Goal: Task Accomplishment & Management: Manage account settings

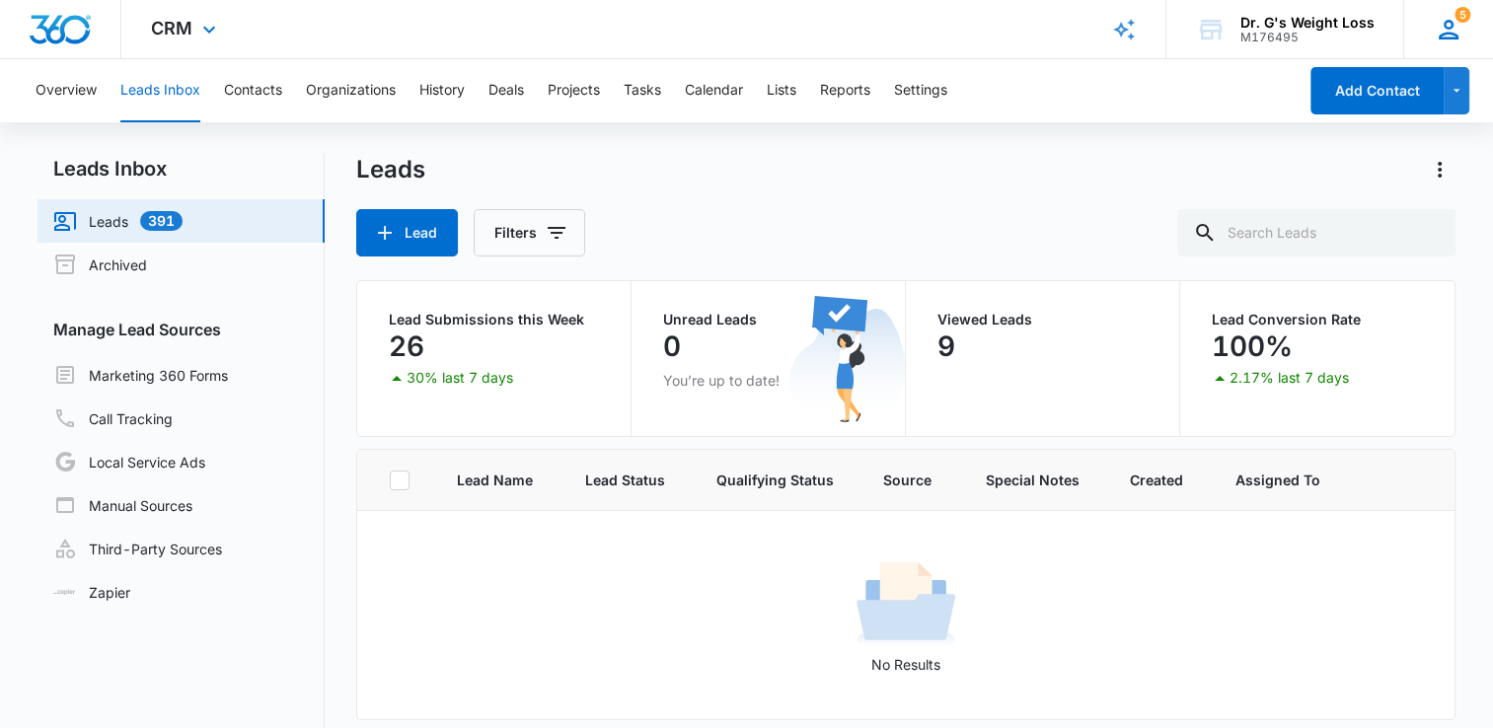
click at [1473, 38] on div "5 BF Boca Florida deerfield.florida@drgsweightloss.com My Profile 5 Notificatio…" at bounding box center [1449, 29] width 90 height 58
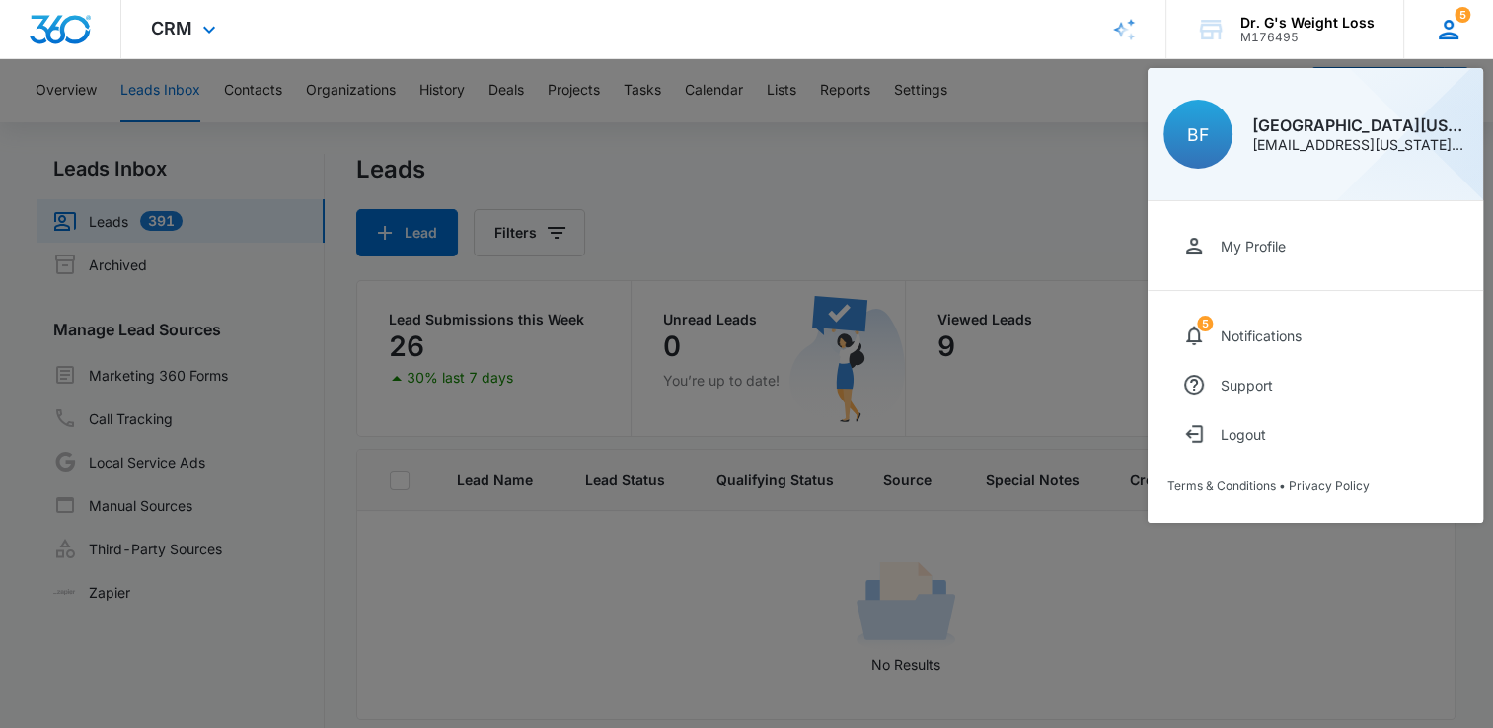
click at [1242, 463] on div "My Profile 5 Notifications Support Logout Terms & Conditions • Privacy Policy" at bounding box center [1316, 362] width 336 height 322
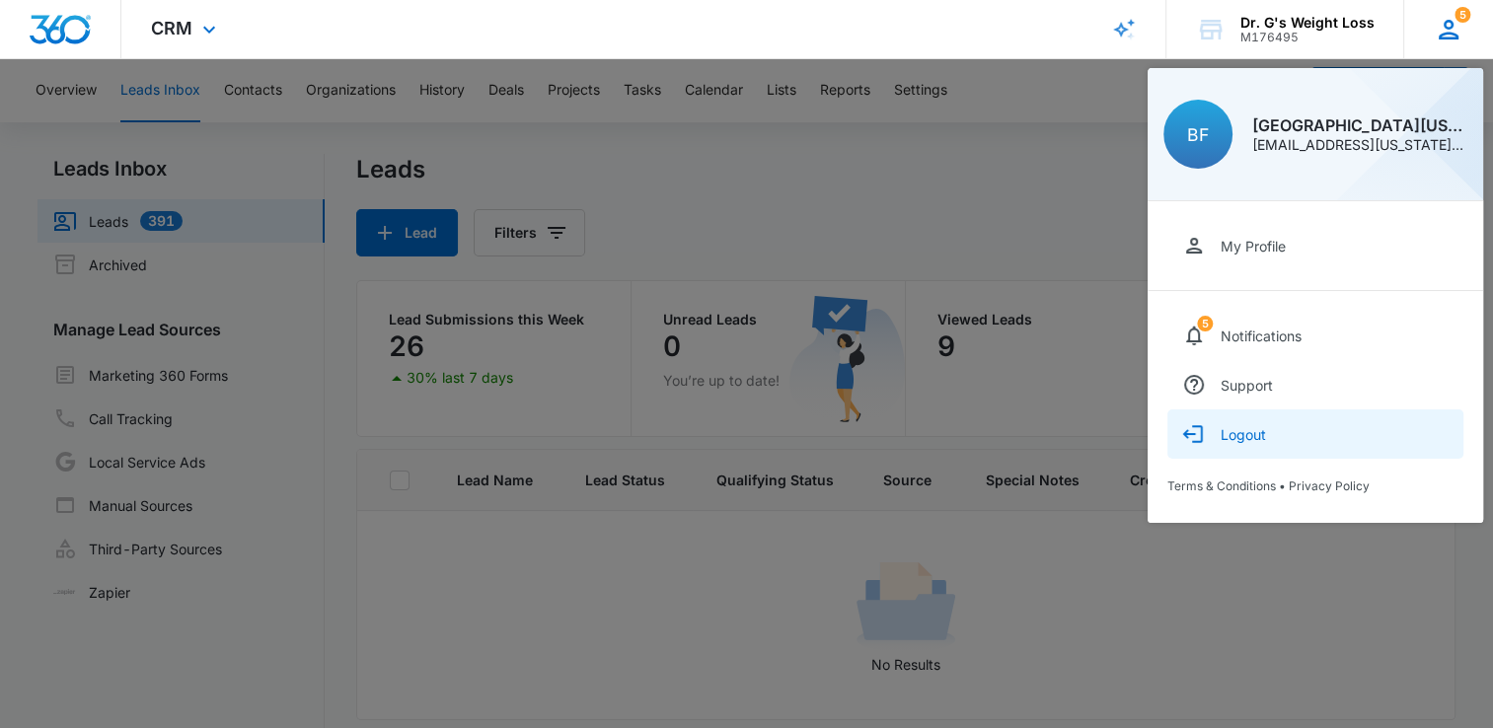
click at [1236, 444] on button "Logout" at bounding box center [1316, 434] width 296 height 49
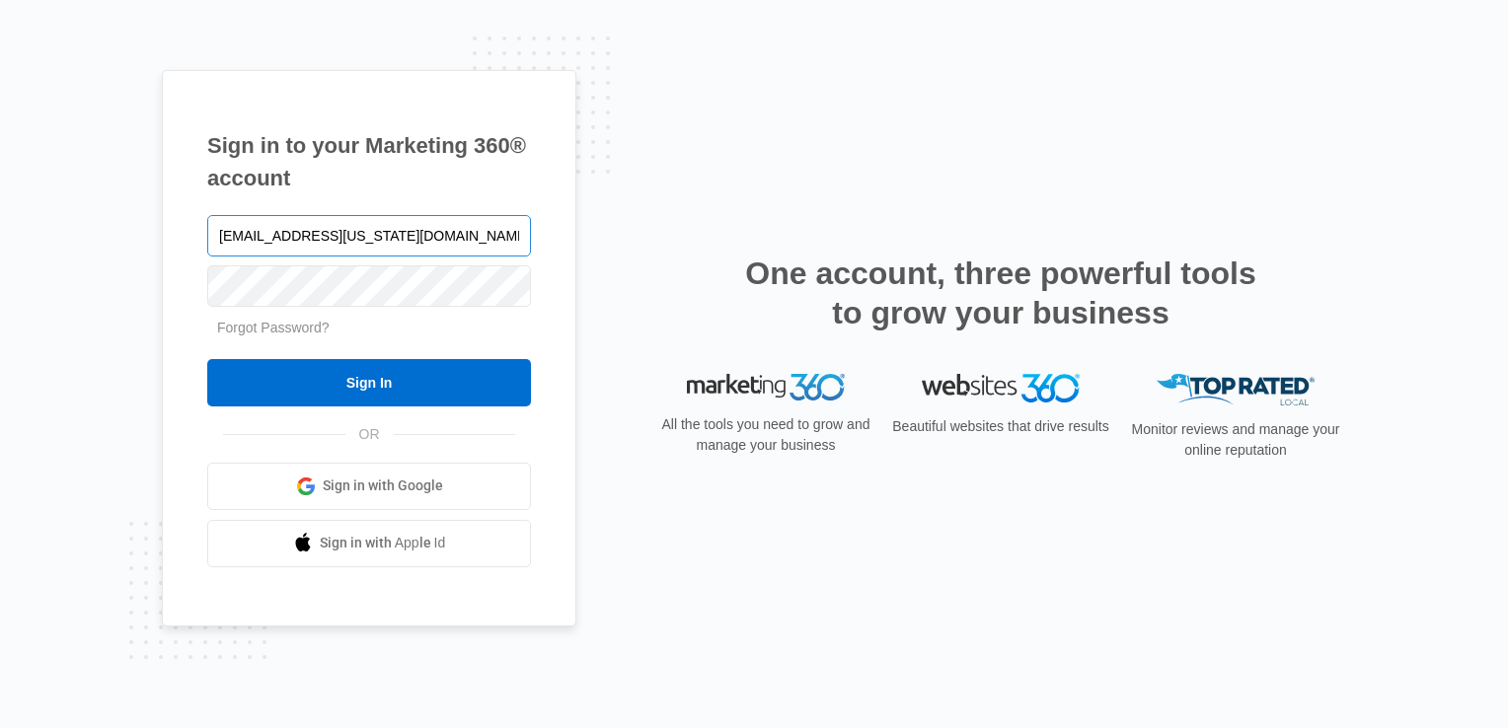
click at [422, 247] on input "deerfield.florida@drgsweightloss.com" at bounding box center [369, 235] width 324 height 41
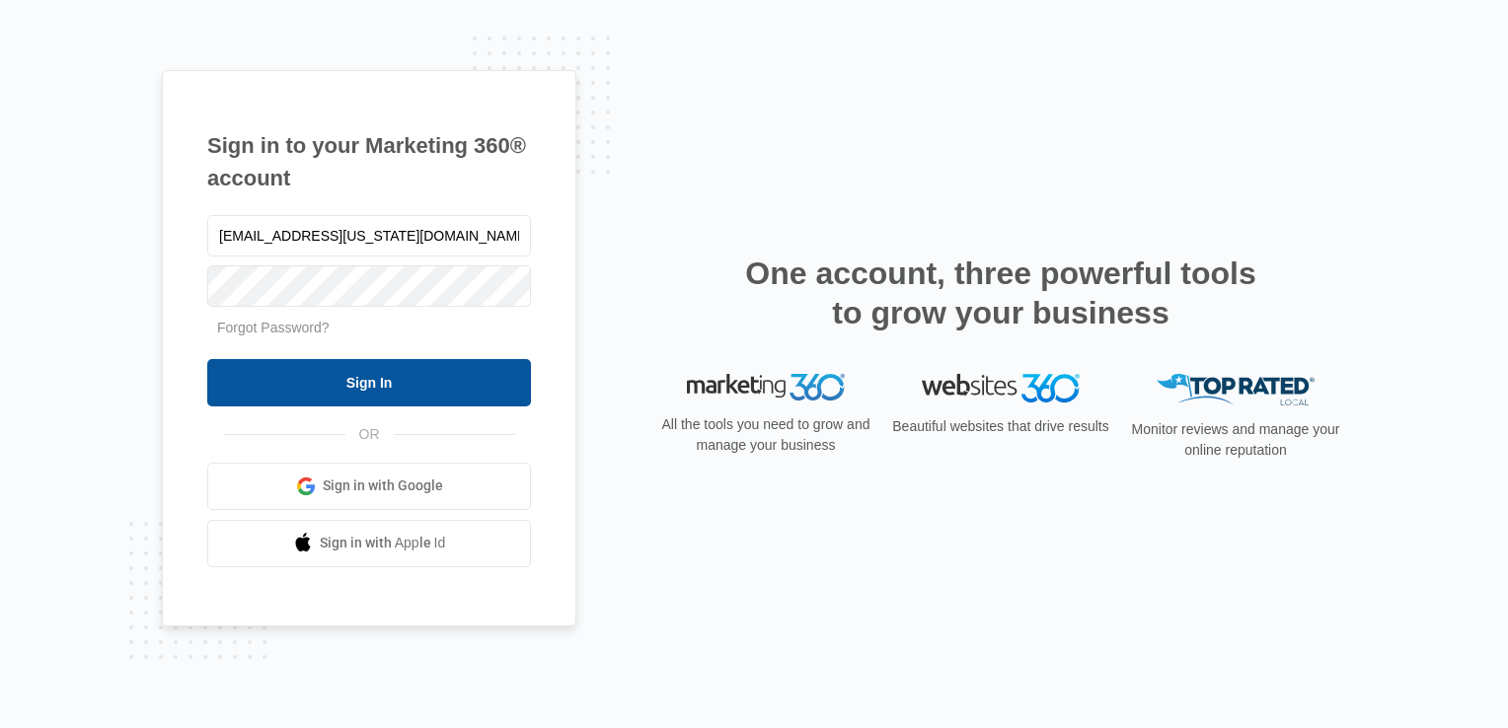
click at [328, 390] on input "Sign In" at bounding box center [369, 382] width 324 height 47
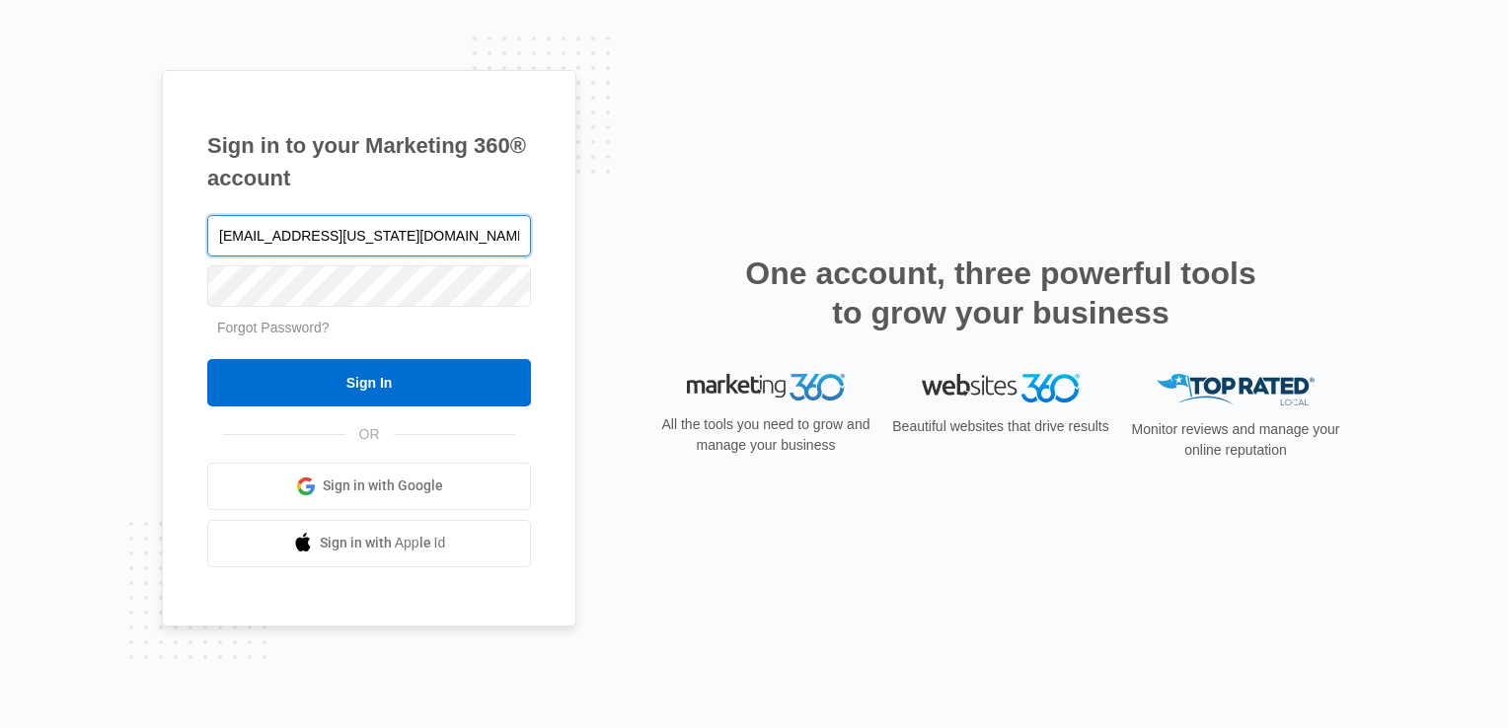
click at [457, 228] on input "deerfield.florida@drgsweightloss.com" at bounding box center [369, 235] width 324 height 41
type input "Plantation.Florida@drgsweightloss.com"
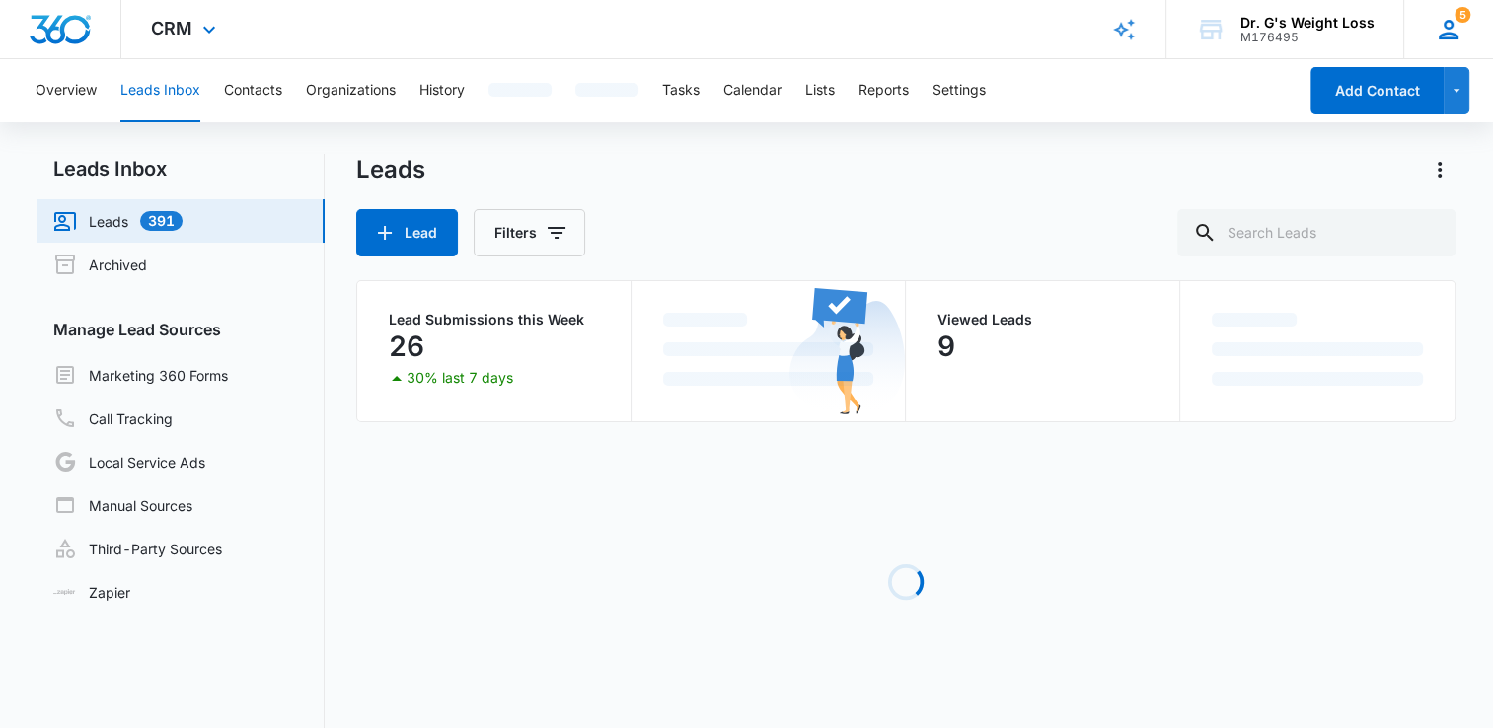
click at [1433, 41] on div "5 BF Boca Florida deerfield.florida@drgsweightloss.com My Profile 5 Notificatio…" at bounding box center [1449, 29] width 90 height 58
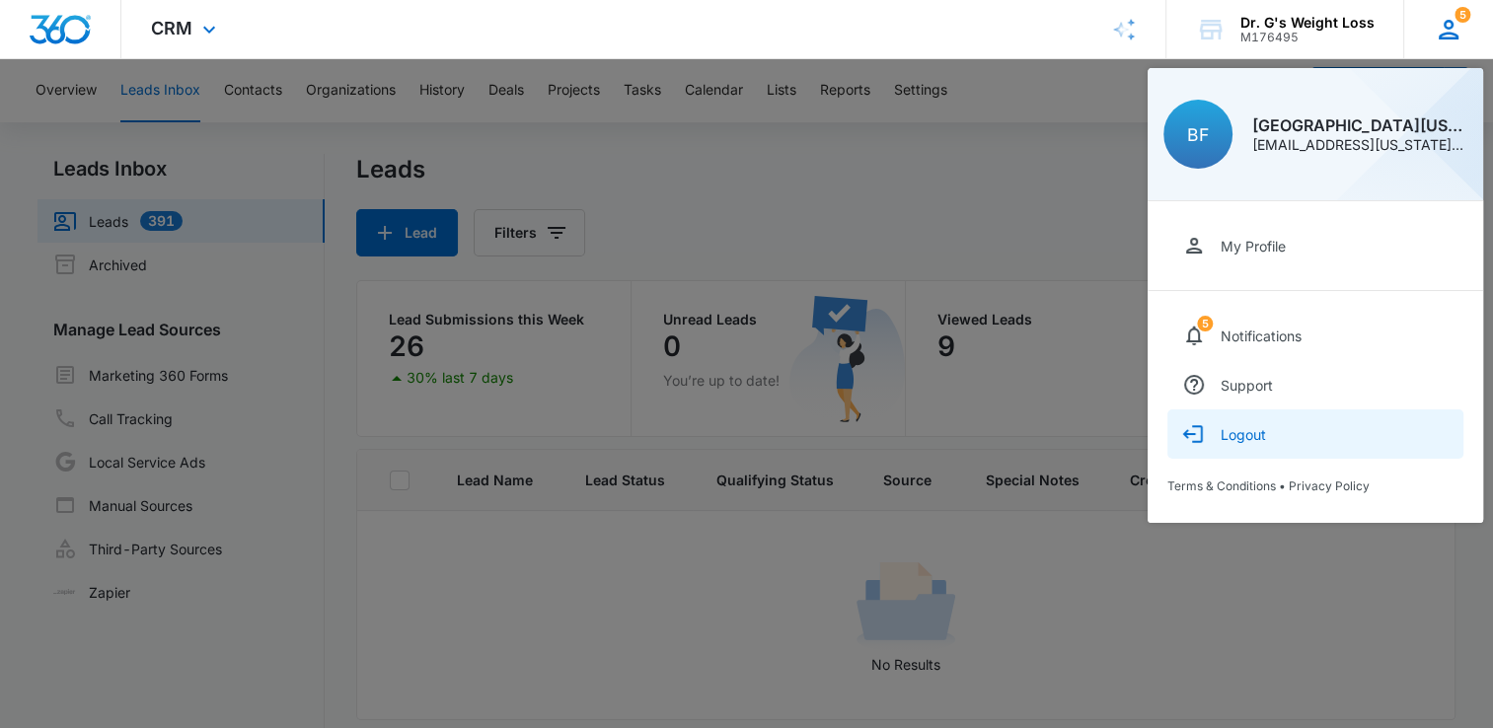
click at [1240, 423] on button "Logout" at bounding box center [1316, 434] width 296 height 49
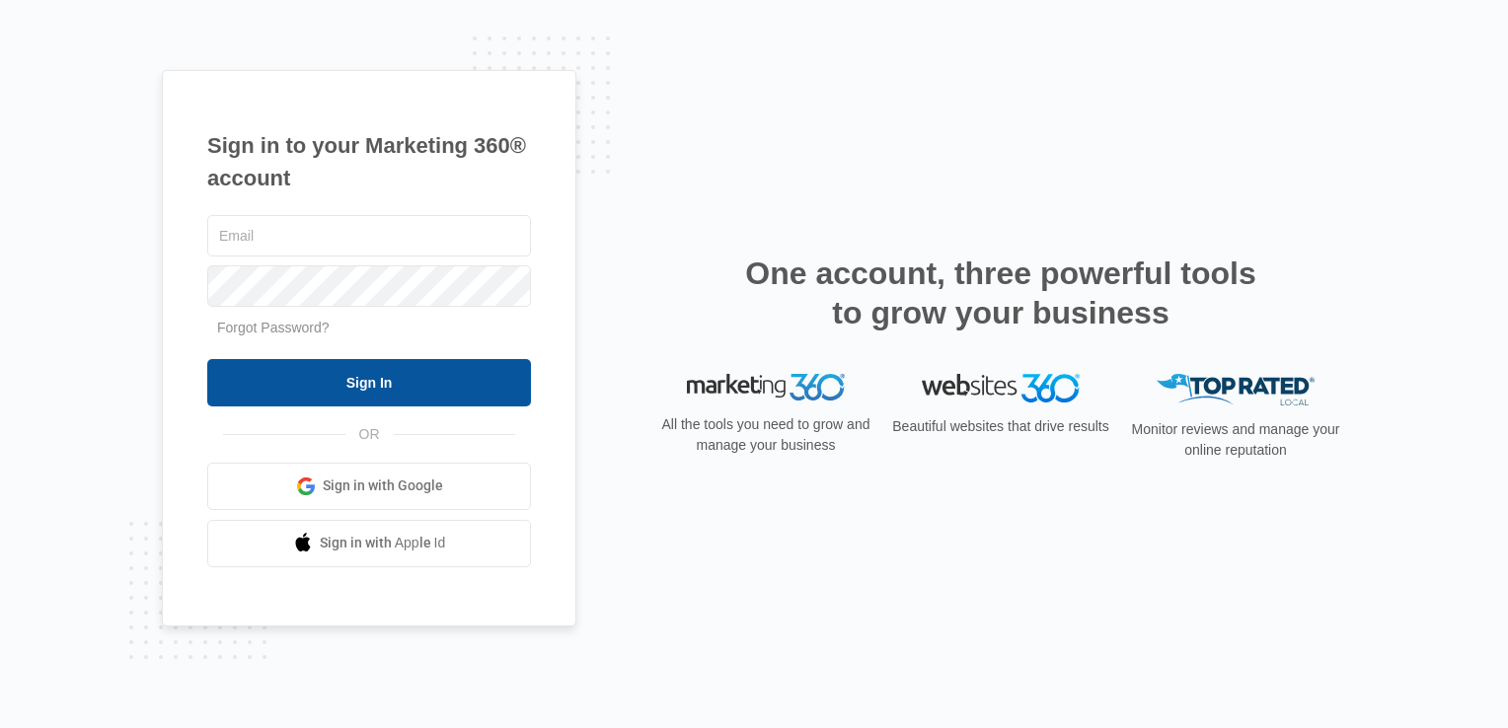
type input "[EMAIL_ADDRESS][US_STATE][DOMAIN_NAME]"
click at [482, 396] on input "Sign In" at bounding box center [369, 382] width 324 height 47
